Goal: Find specific page/section: Find specific page/section

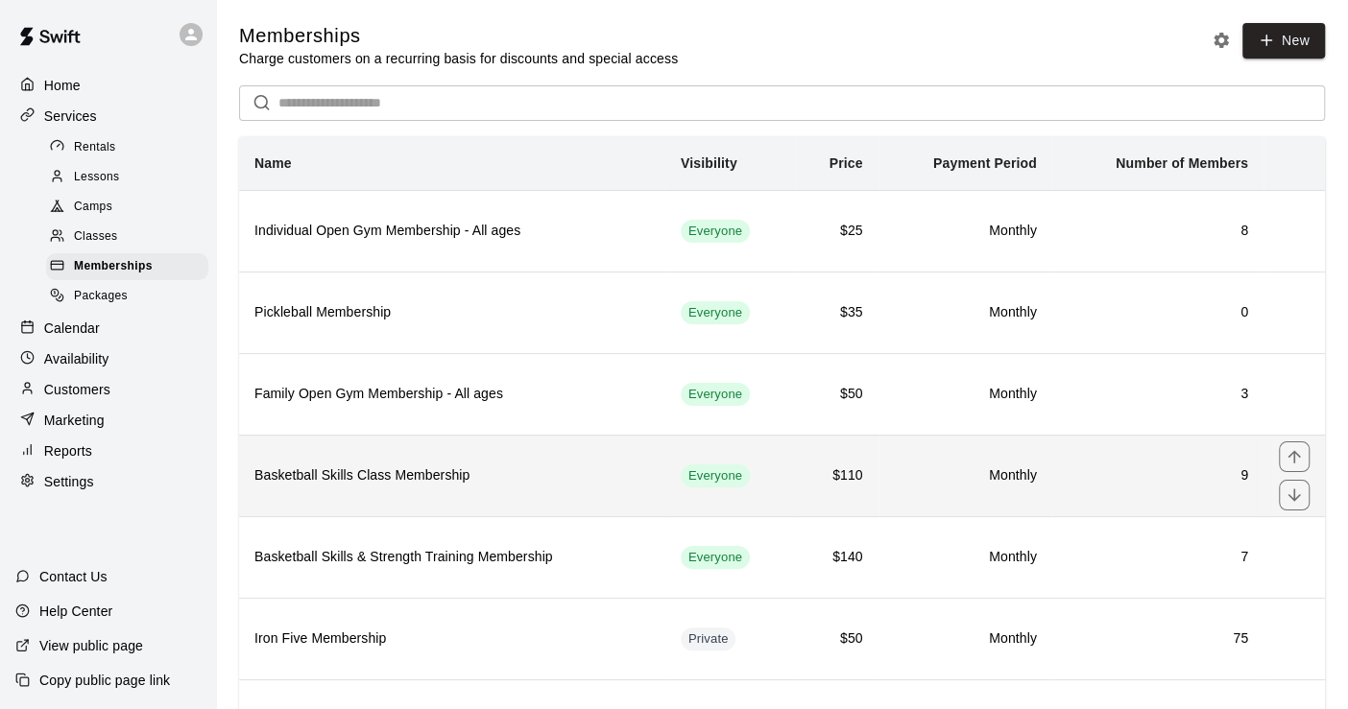
click at [491, 470] on h6 "Basketball Skills Class Membership" at bounding box center [451, 476] width 395 height 21
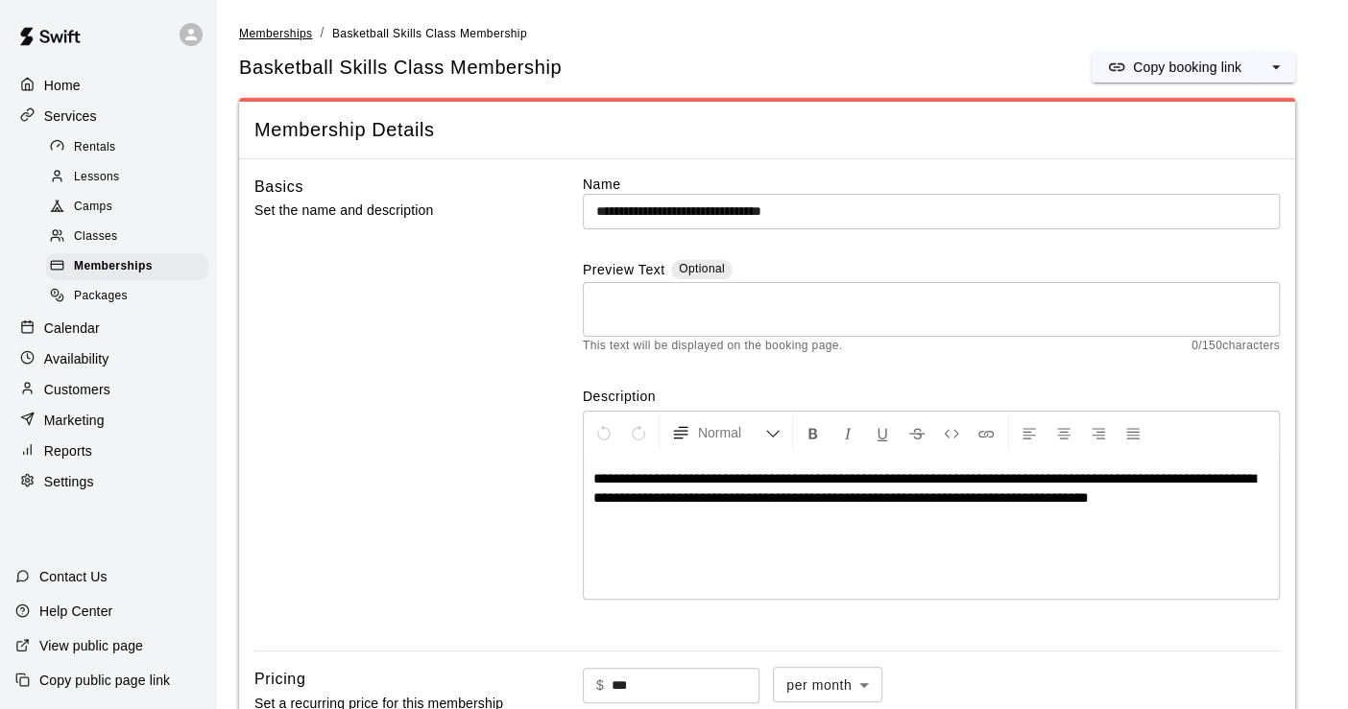
click at [275, 27] on span "Memberships" at bounding box center [275, 33] width 73 height 13
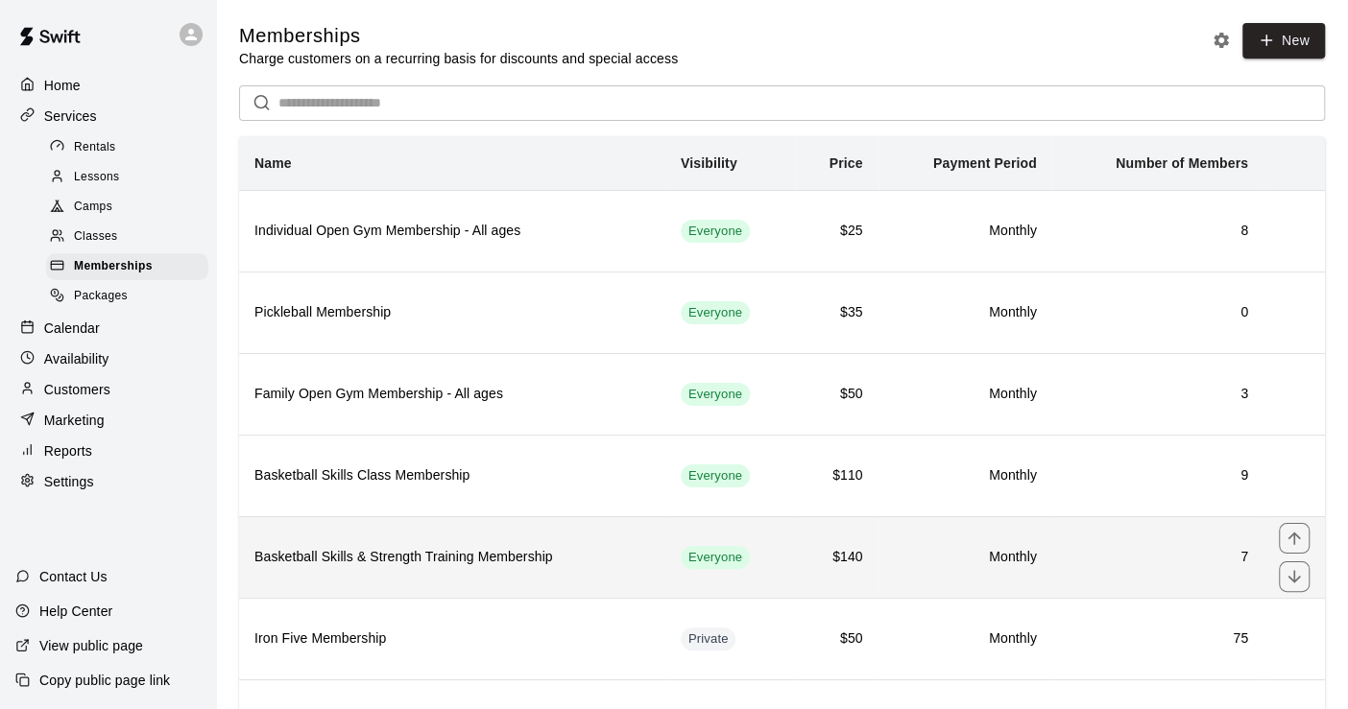
click at [491, 541] on th "Basketball Skills & Strength Training Membership" at bounding box center [452, 557] width 426 height 82
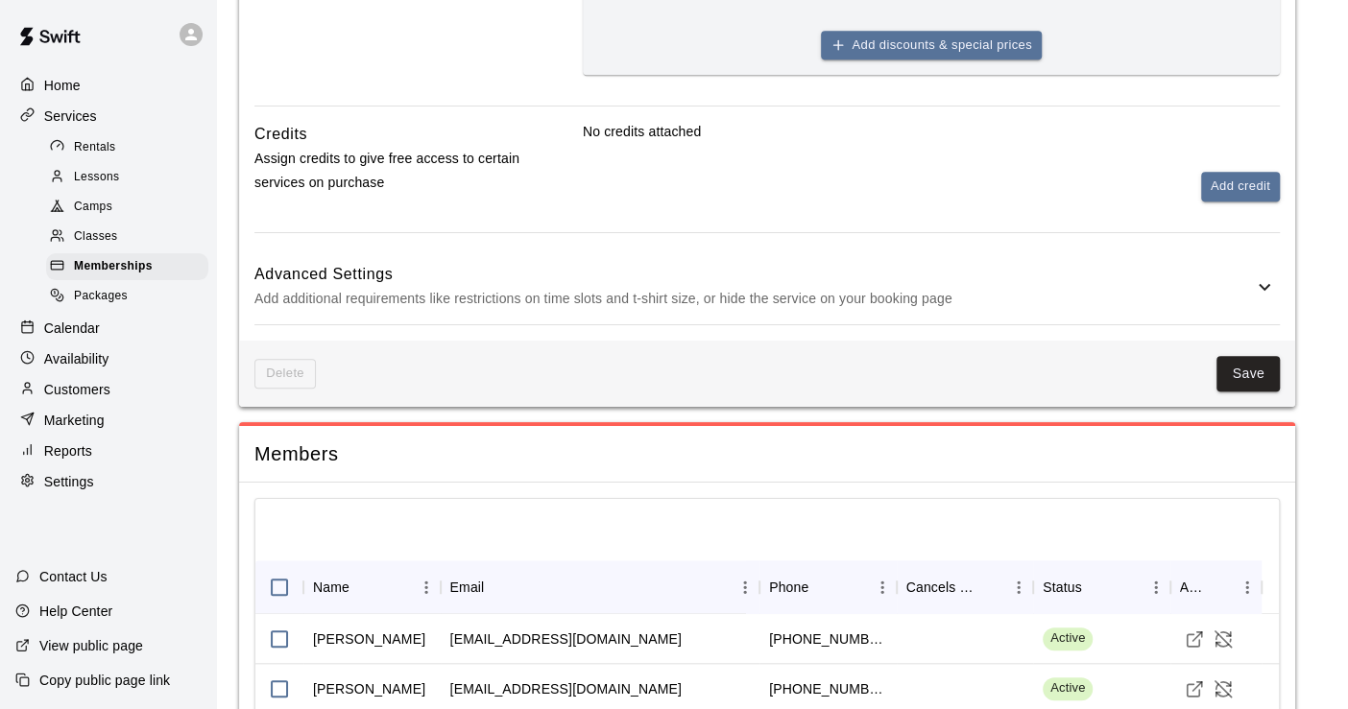
scroll to position [1214, 0]
